Goal: Task Accomplishment & Management: Manage account settings

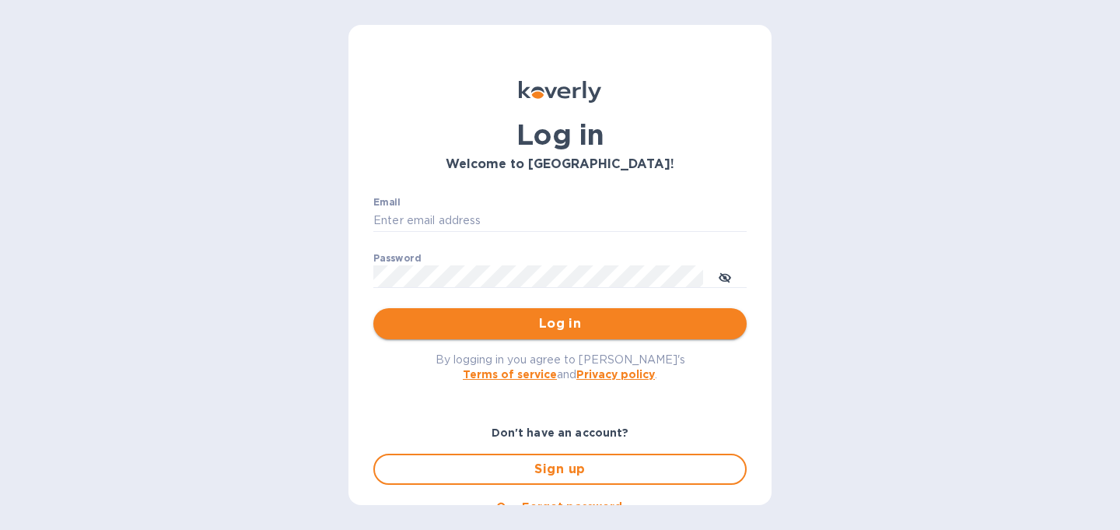
type input "christine@graceunderpressure.us"
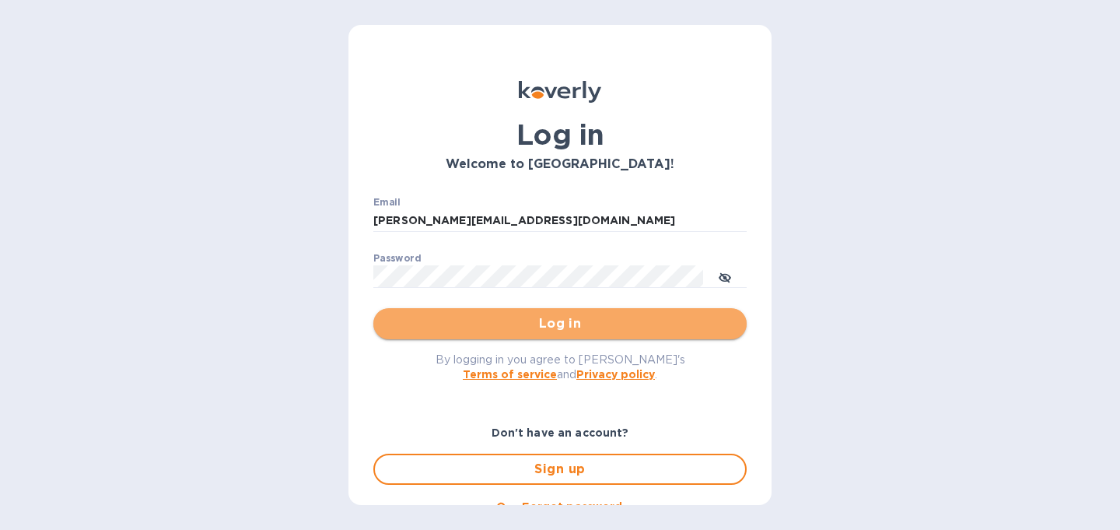
click at [561, 324] on span "Log in" at bounding box center [560, 323] width 348 height 19
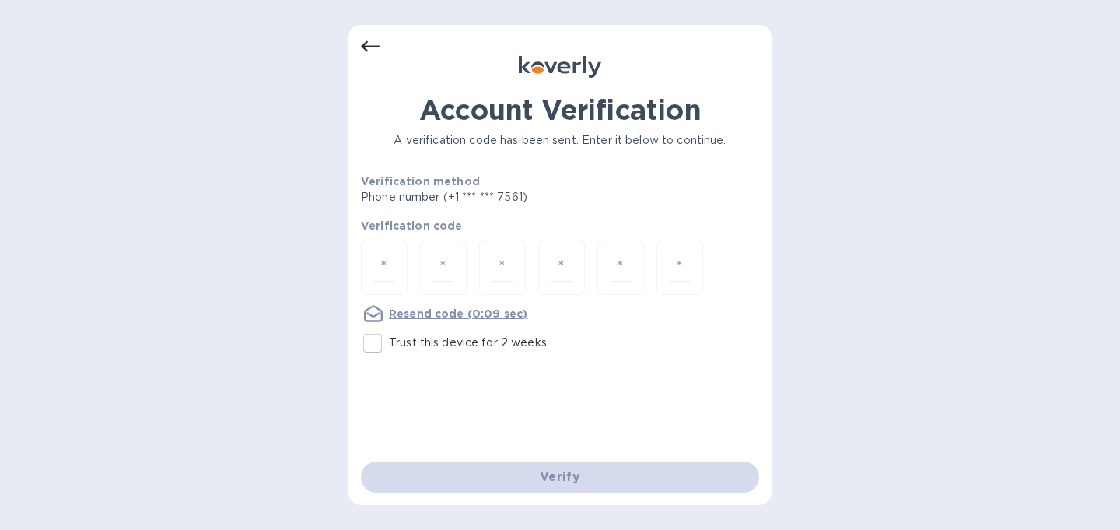
click at [374, 349] on input "Trust this device for 2 weeks" at bounding box center [372, 343] width 33 height 33
checkbox input "true"
click at [396, 278] on div at bounding box center [384, 267] width 47 height 55
type input "3"
type input "6"
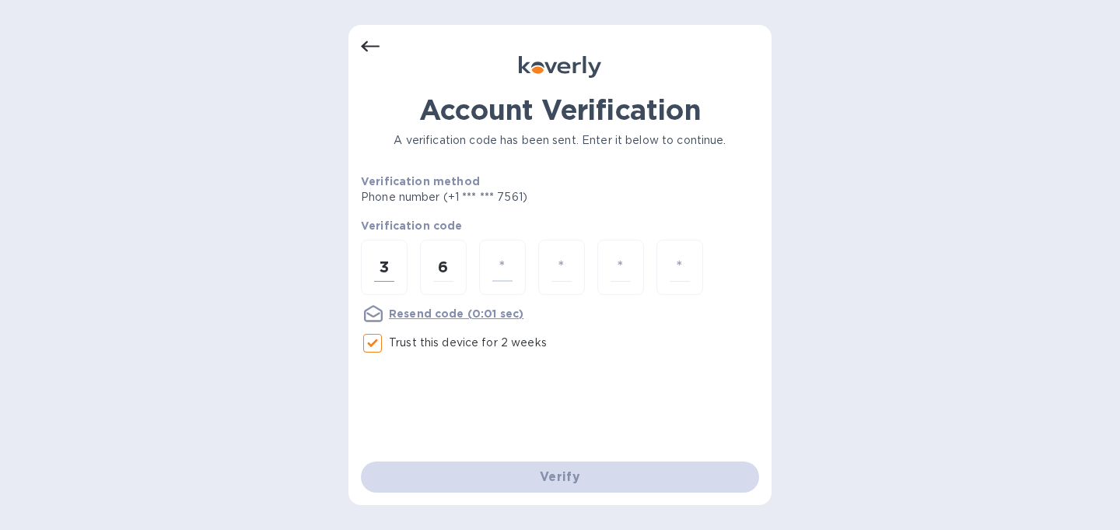
type input "0"
type input "5"
type input "8"
type input "6"
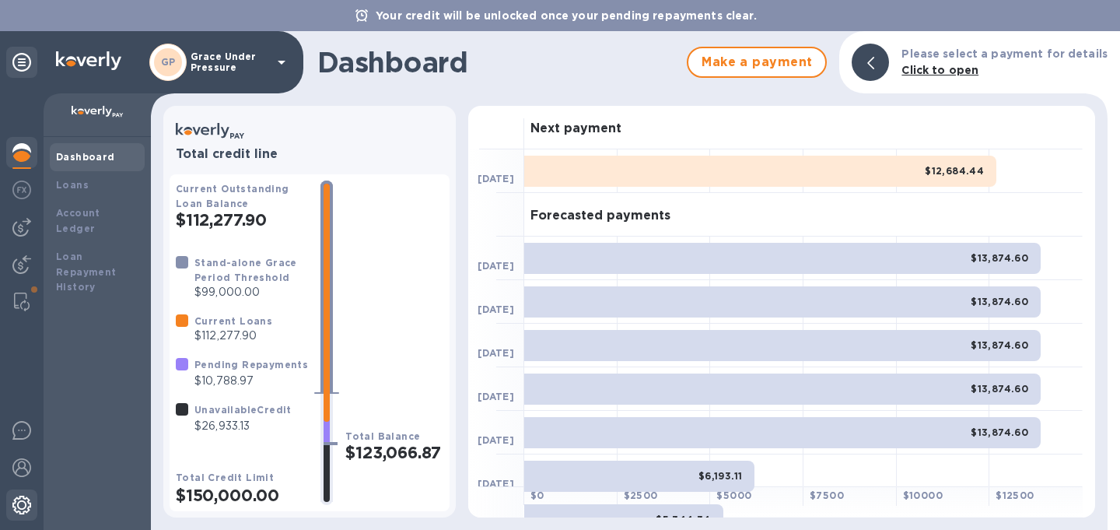
click at [23, 502] on img at bounding box center [21, 504] width 19 height 19
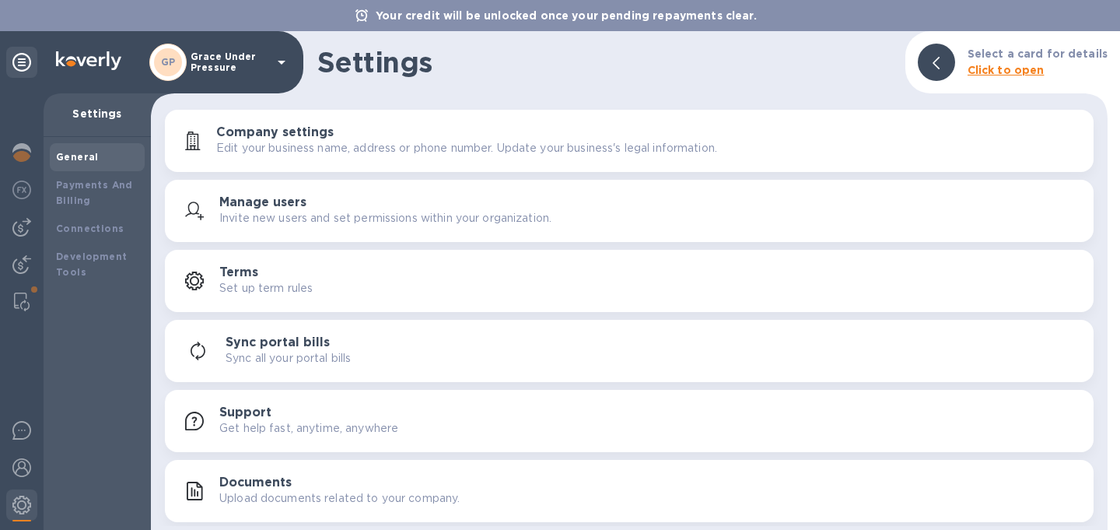
click at [238, 422] on p "Get help fast, anytime, anywhere" at bounding box center [308, 428] width 179 height 16
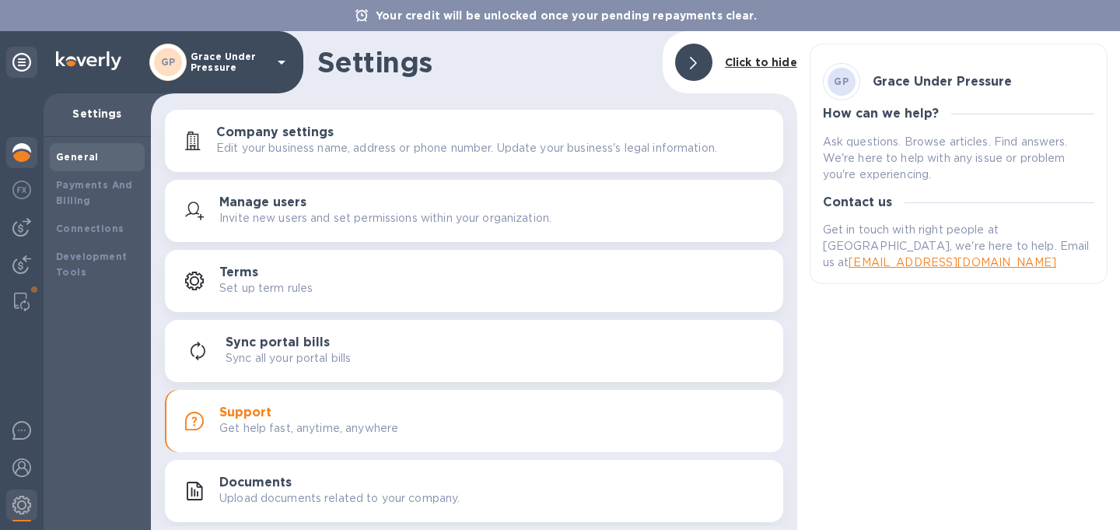
click at [17, 149] on img at bounding box center [21, 152] width 19 height 19
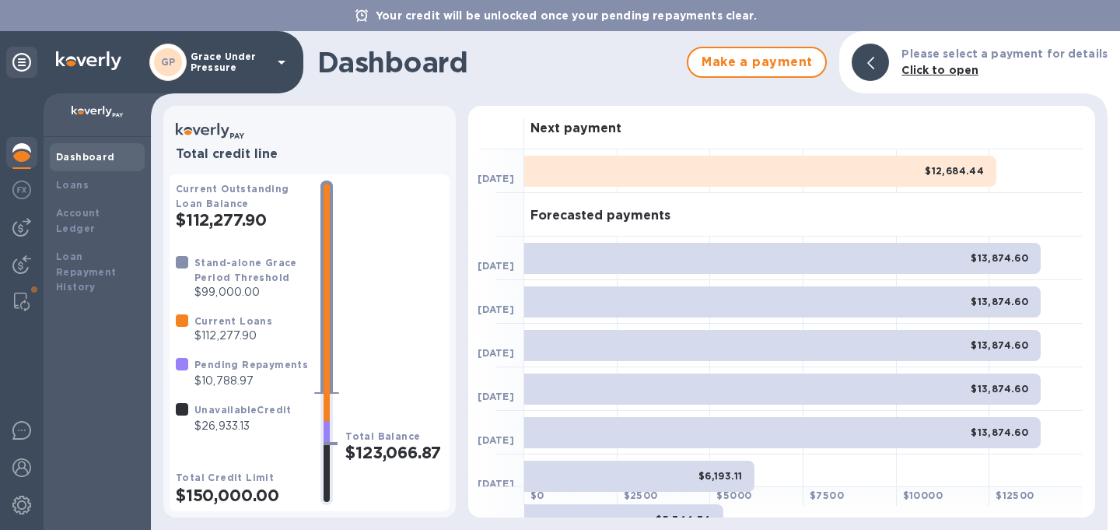
click at [529, 88] on div "Dashboard Make a payment Please select a payment for details Click to open" at bounding box center [629, 62] width 957 height 62
